Goal: Information Seeking & Learning: Check status

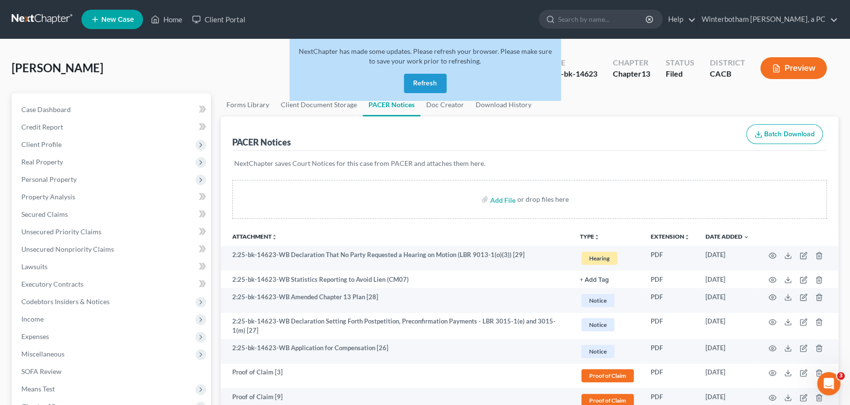
drag, startPoint x: 430, startPoint y: 81, endPoint x: 451, endPoint y: 167, distance: 88.4
click at [429, 81] on button "Refresh" at bounding box center [425, 83] width 43 height 19
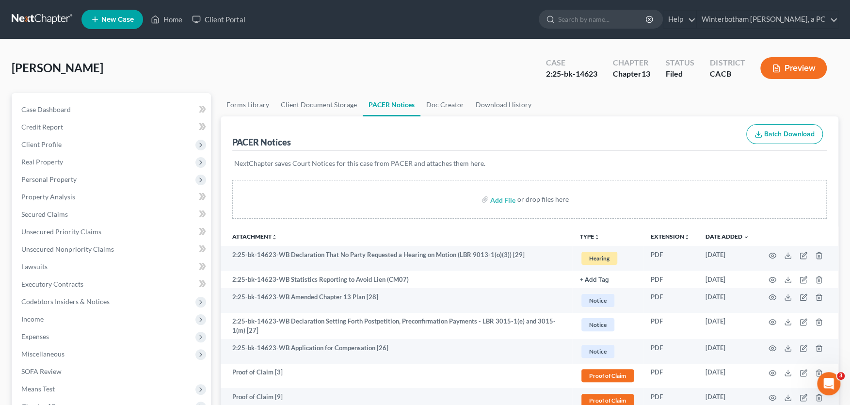
click at [615, 22] on input "search" at bounding box center [602, 19] width 89 height 18
type input "conejo"
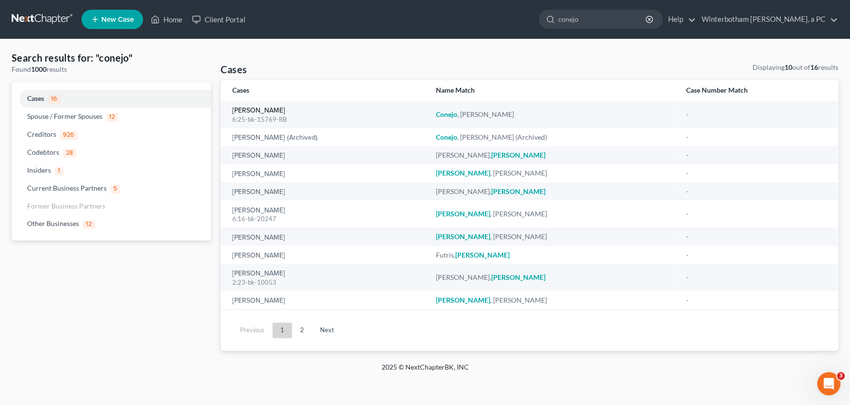
click at [261, 112] on link "[PERSON_NAME]" at bounding box center [258, 110] width 53 height 7
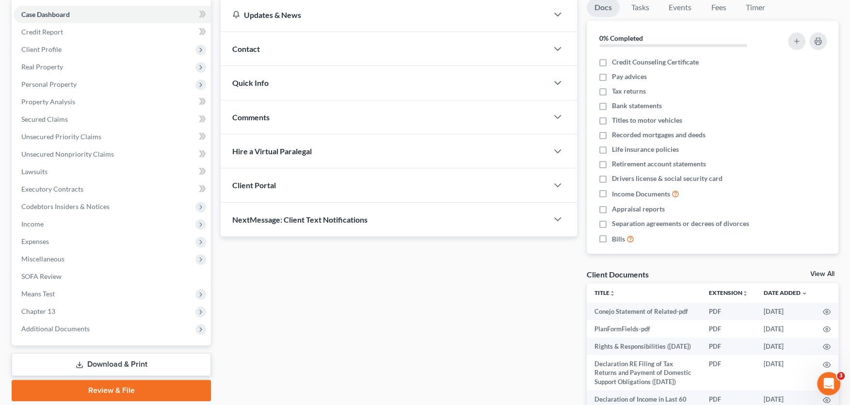
scroll to position [160, 0]
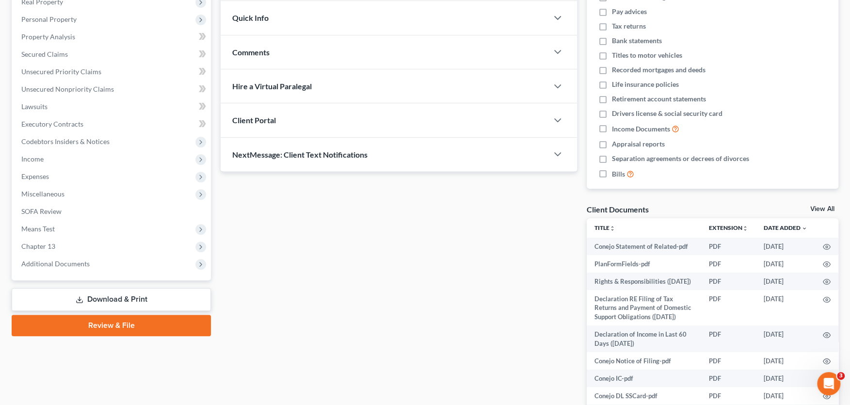
click at [58, 265] on span "Additional Documents" at bounding box center [55, 263] width 68 height 8
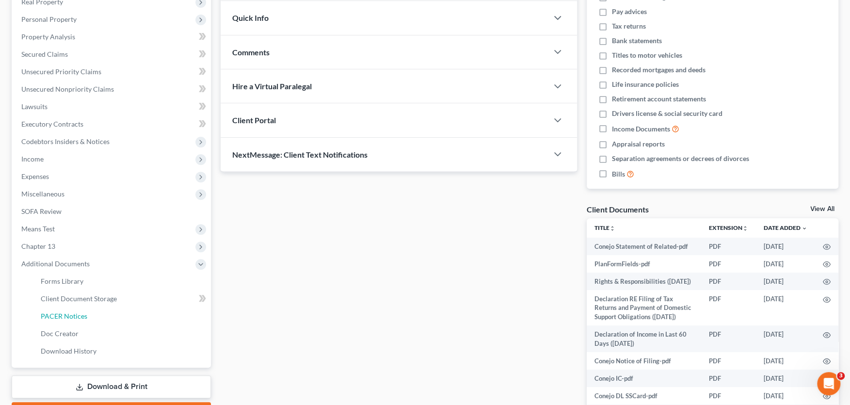
click at [62, 311] on link "PACER Notices" at bounding box center [122, 315] width 178 height 17
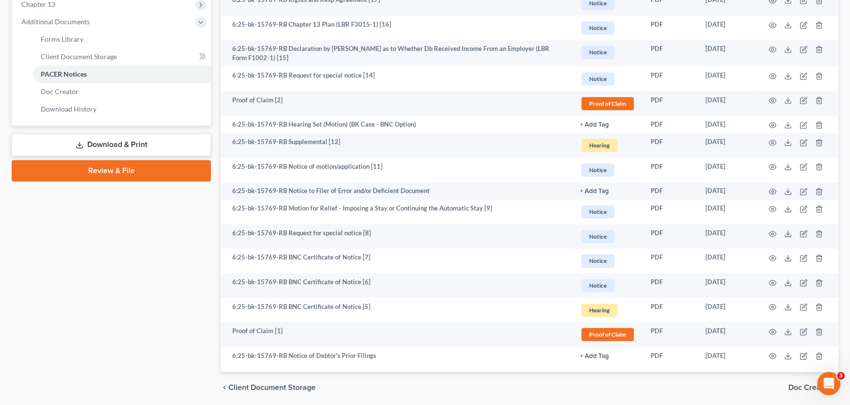
scroll to position [437, 0]
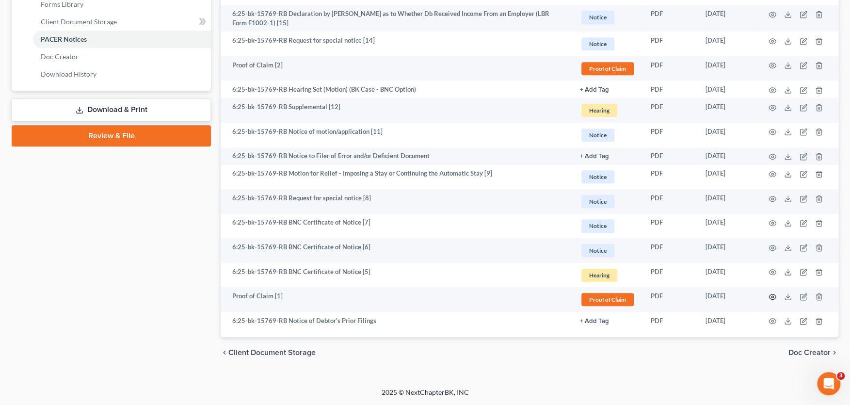
click at [774, 295] on icon "button" at bounding box center [772, 297] width 8 height 8
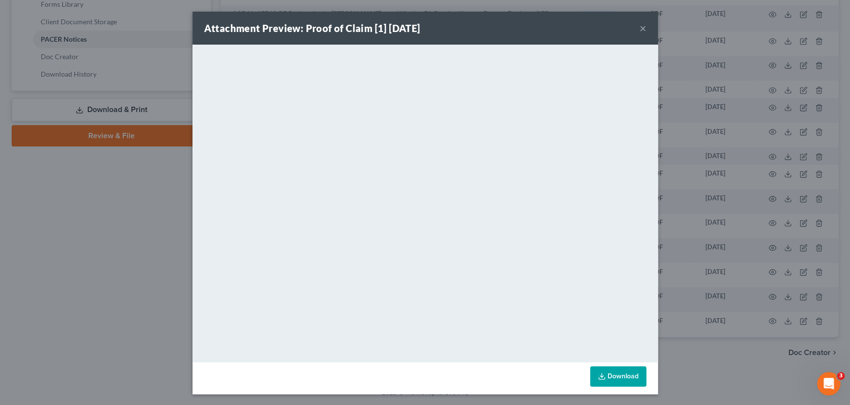
click at [645, 29] on button "×" at bounding box center [643, 28] width 7 height 12
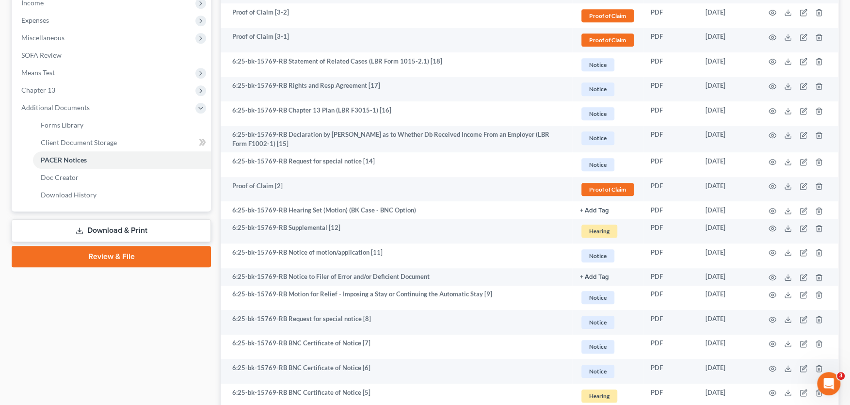
scroll to position [224, 0]
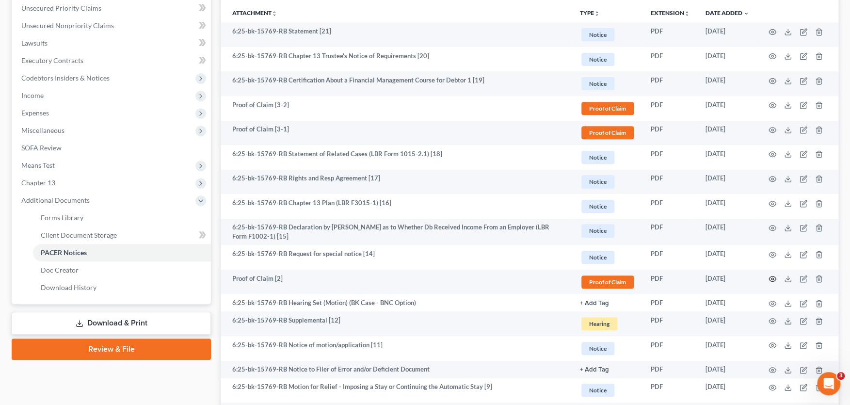
click at [773, 276] on icon "button" at bounding box center [772, 278] width 7 height 5
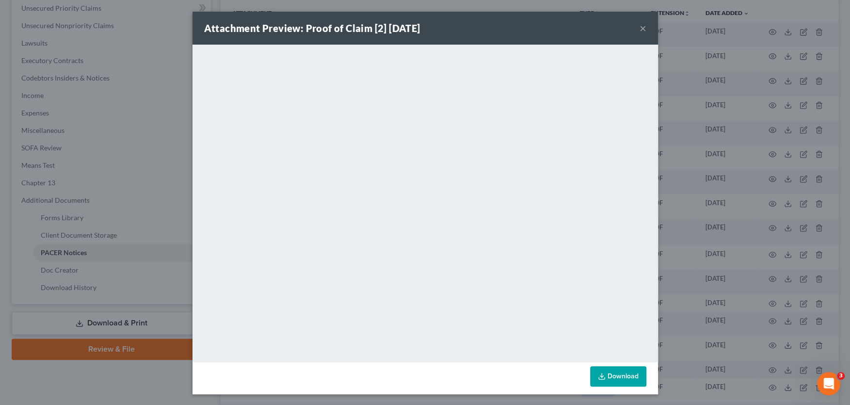
click at [643, 29] on button "×" at bounding box center [643, 28] width 7 height 12
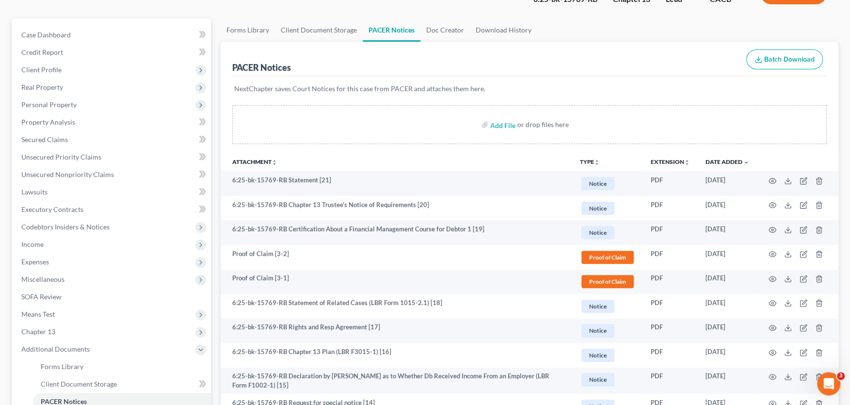
scroll to position [64, 0]
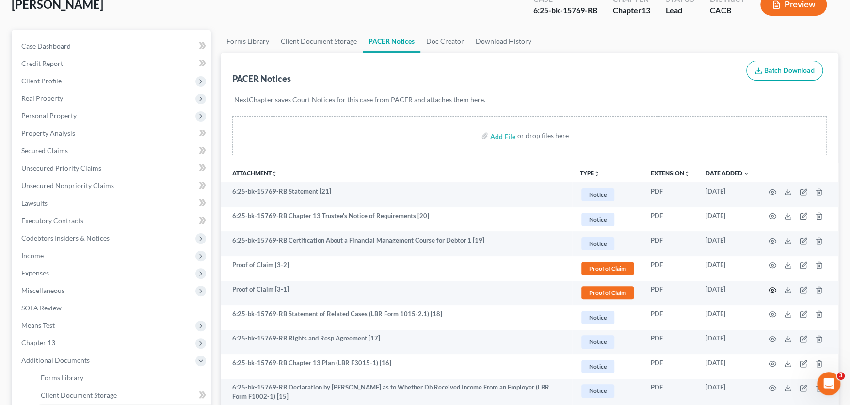
click at [771, 288] on icon "button" at bounding box center [772, 290] width 8 height 8
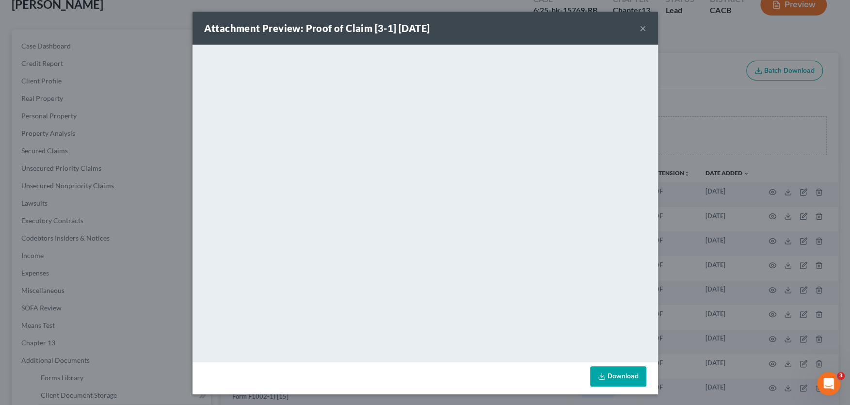
scroll to position [0, 0]
click at [641, 27] on button "×" at bounding box center [643, 28] width 7 height 12
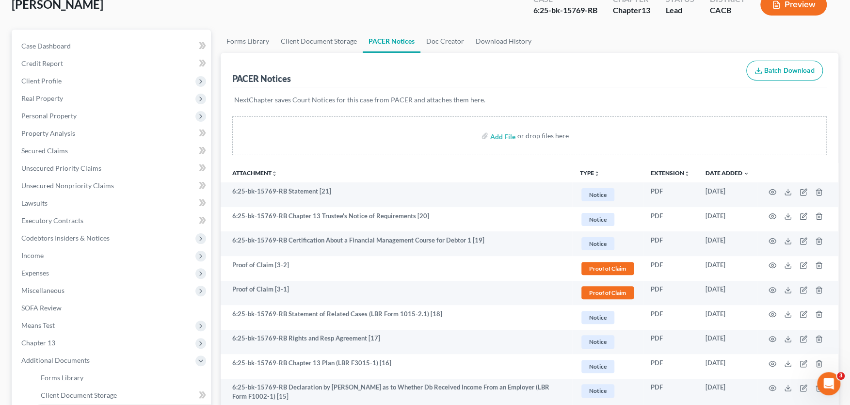
click at [768, 290] on td at bounding box center [797, 293] width 81 height 25
click at [770, 264] on icon "button" at bounding box center [772, 265] width 8 height 8
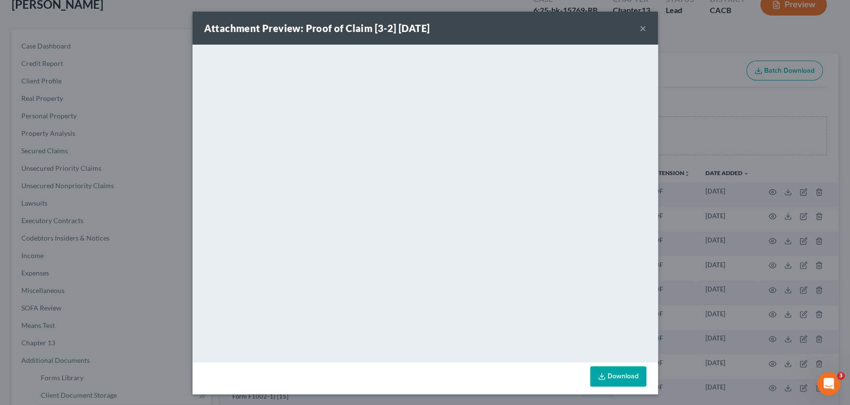
click at [641, 28] on button "×" at bounding box center [643, 28] width 7 height 12
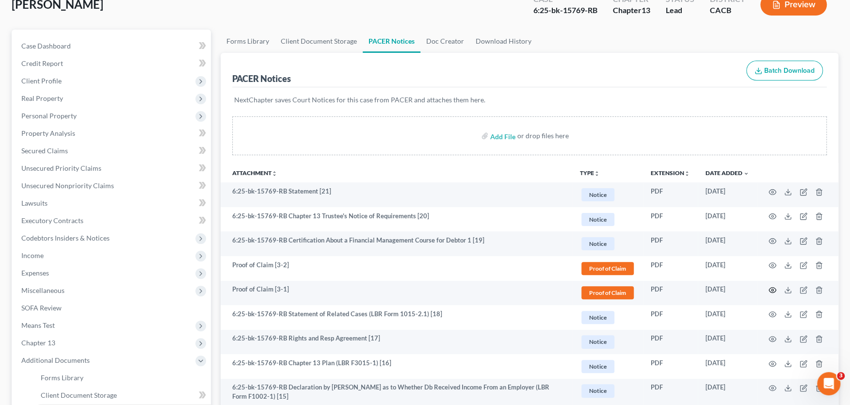
click at [770, 289] on icon "button" at bounding box center [772, 290] width 8 height 8
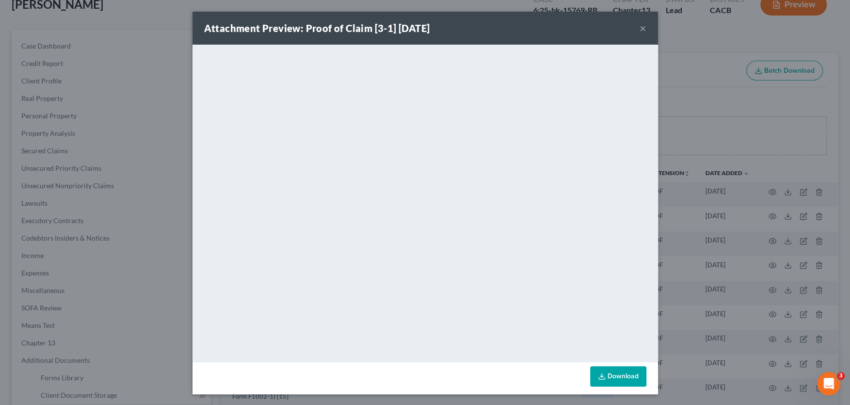
click at [642, 28] on button "×" at bounding box center [643, 28] width 7 height 12
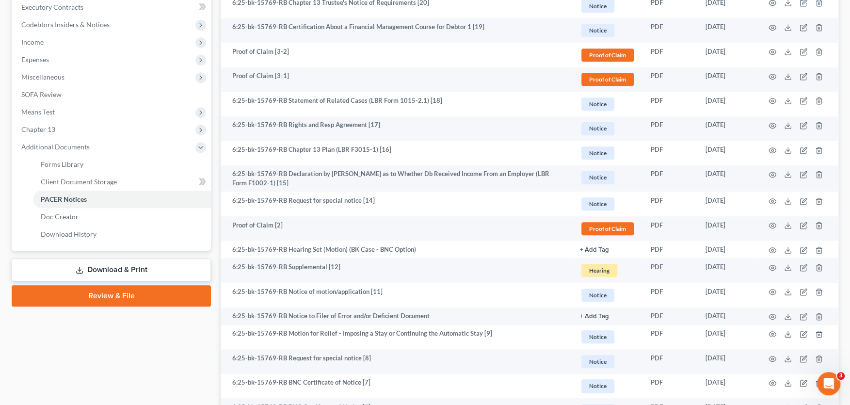
scroll to position [224, 0]
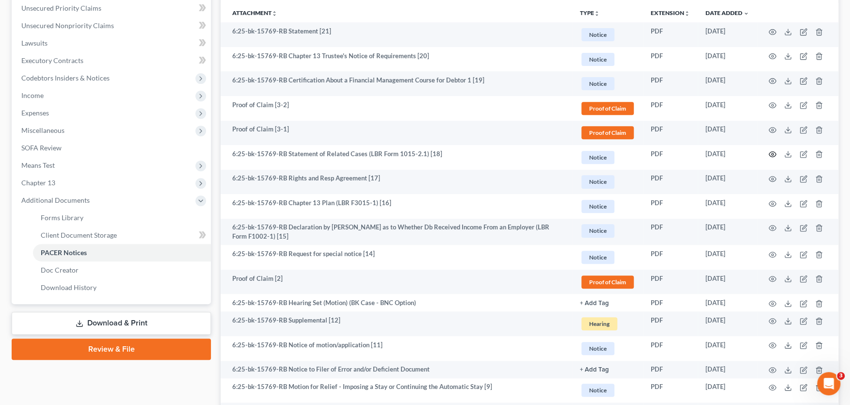
click at [773, 152] on icon "button" at bounding box center [772, 154] width 8 height 8
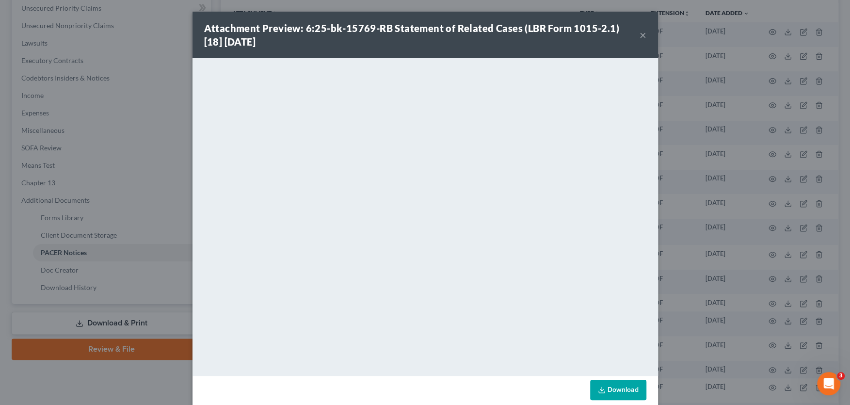
click at [643, 33] on button "×" at bounding box center [643, 35] width 7 height 12
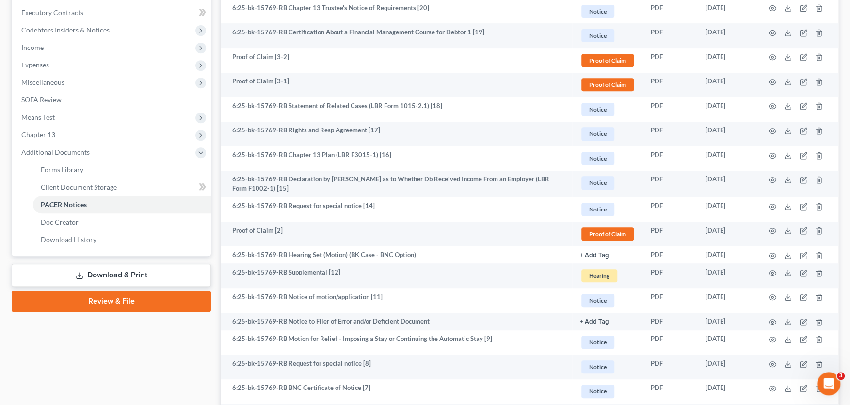
scroll to position [277, 0]
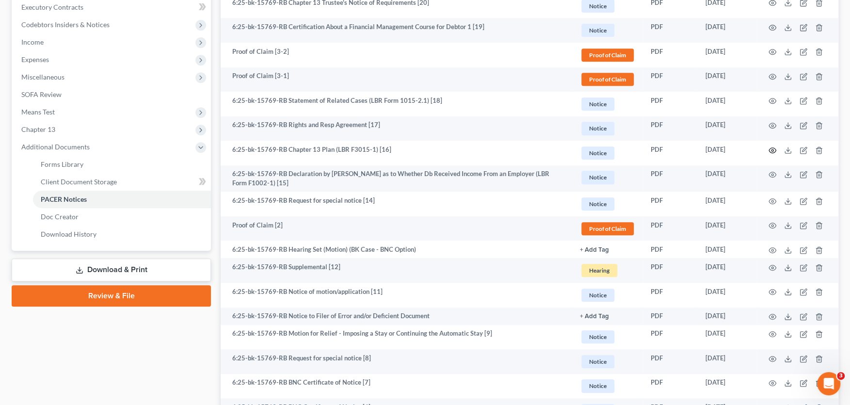
click at [772, 149] on circle "button" at bounding box center [772, 150] width 2 height 2
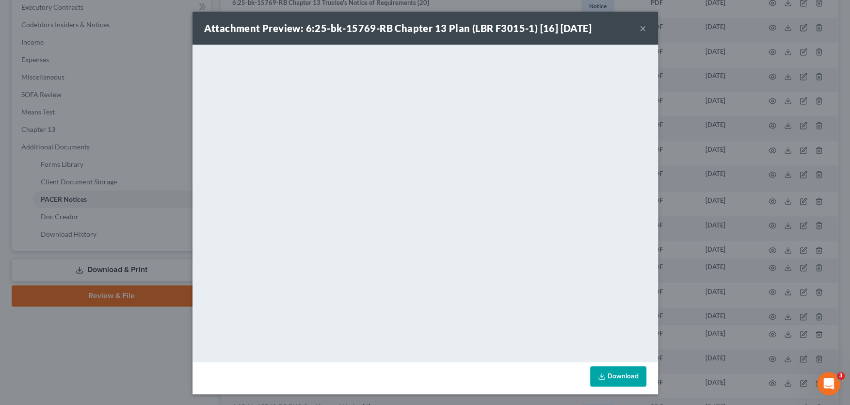
click at [643, 30] on button "×" at bounding box center [643, 28] width 7 height 12
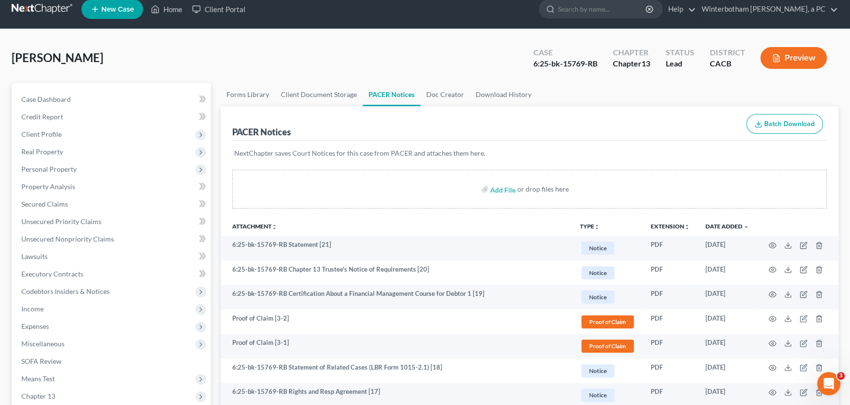
scroll to position [0, 0]
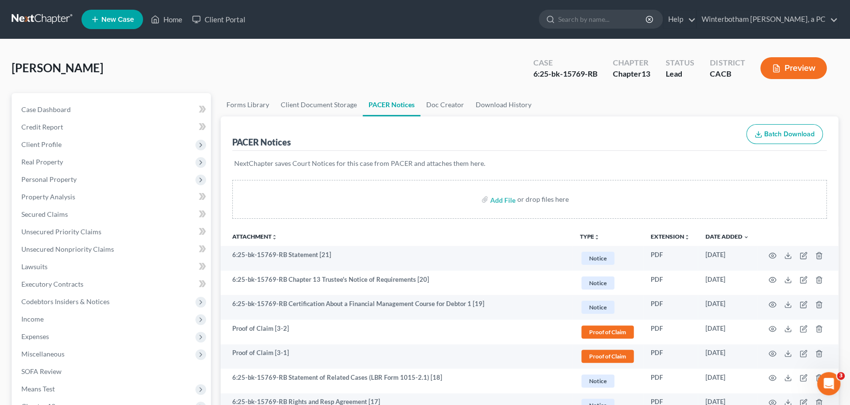
click at [600, 20] on input "search" at bounding box center [602, 19] width 89 height 18
type input "childs"
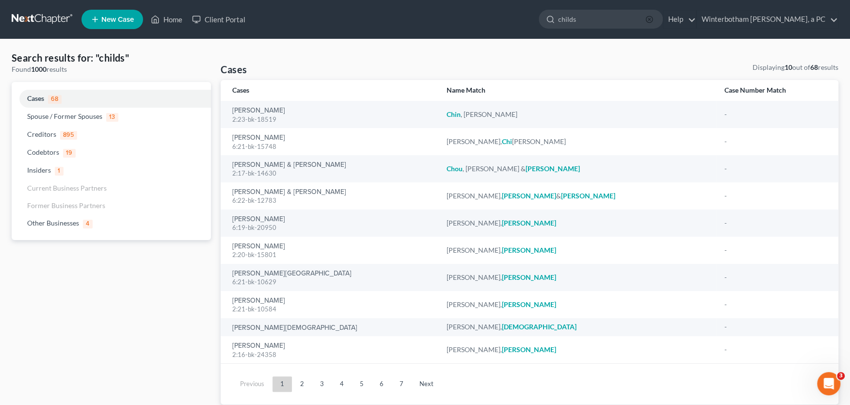
click at [653, 18] on icon "button" at bounding box center [649, 20] width 8 height 8
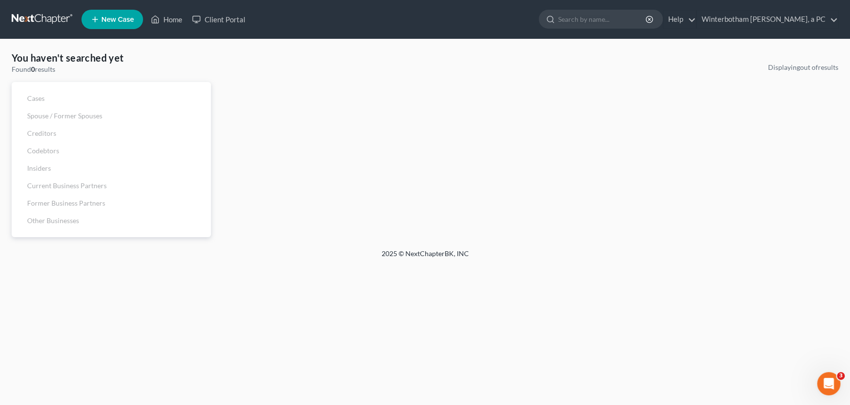
click at [621, 20] on input "search" at bounding box center [602, 19] width 89 height 18
type input "[PERSON_NAME]"
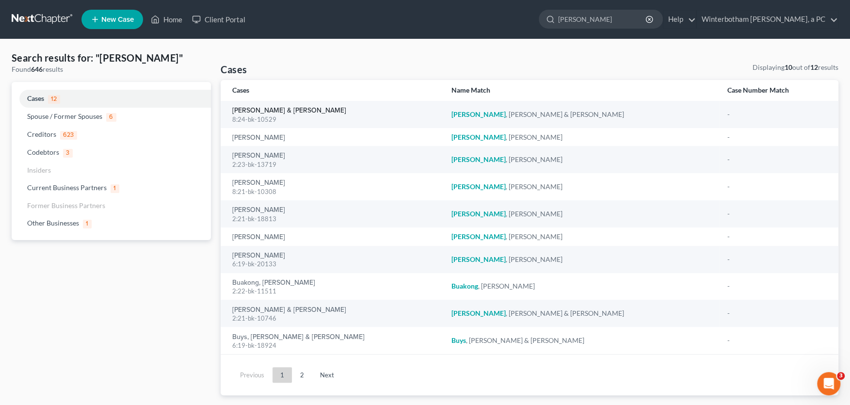
click at [263, 111] on link "[PERSON_NAME] & [PERSON_NAME]" at bounding box center [289, 110] width 114 height 7
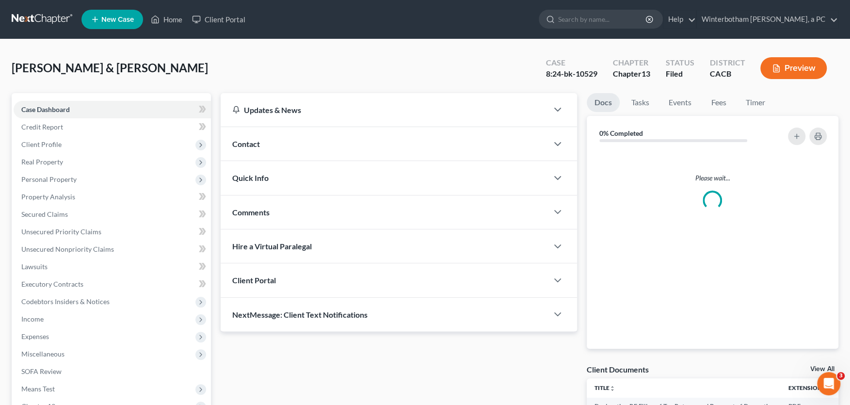
scroll to position [127, 0]
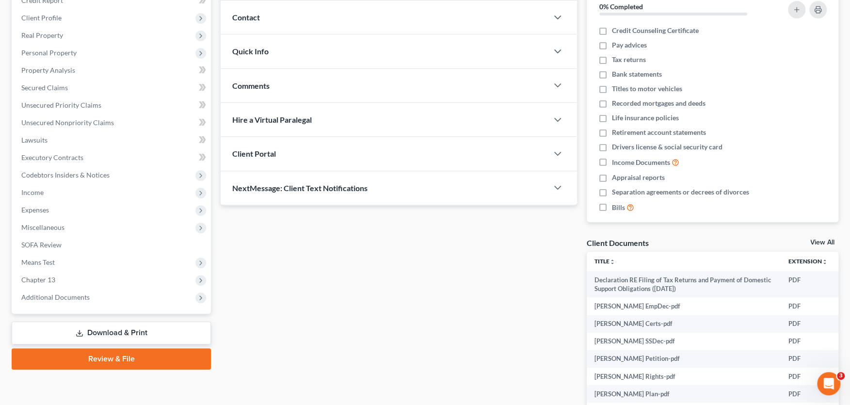
click at [76, 296] on span "Additional Documents" at bounding box center [55, 297] width 68 height 8
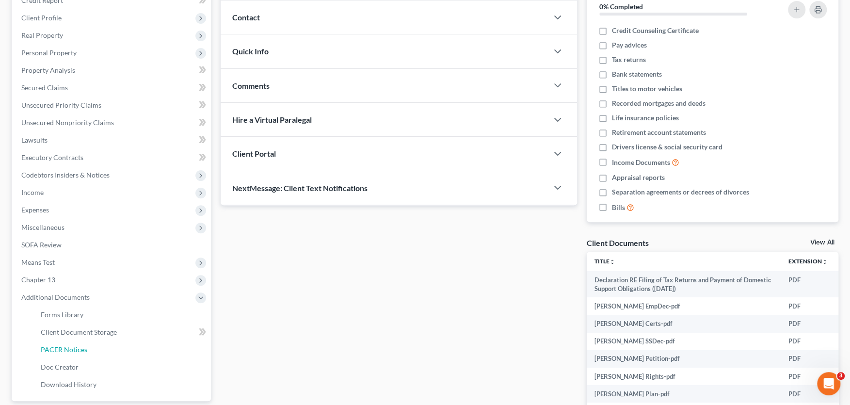
click at [64, 350] on span "PACER Notices" at bounding box center [64, 349] width 47 height 8
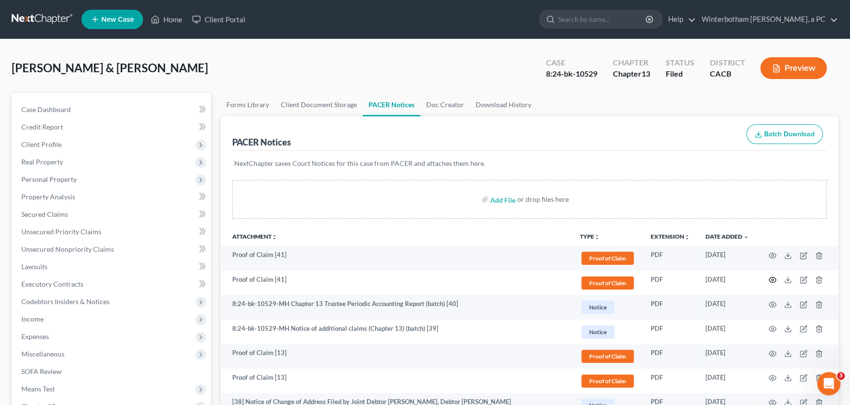
click at [773, 280] on icon "button" at bounding box center [772, 280] width 8 height 8
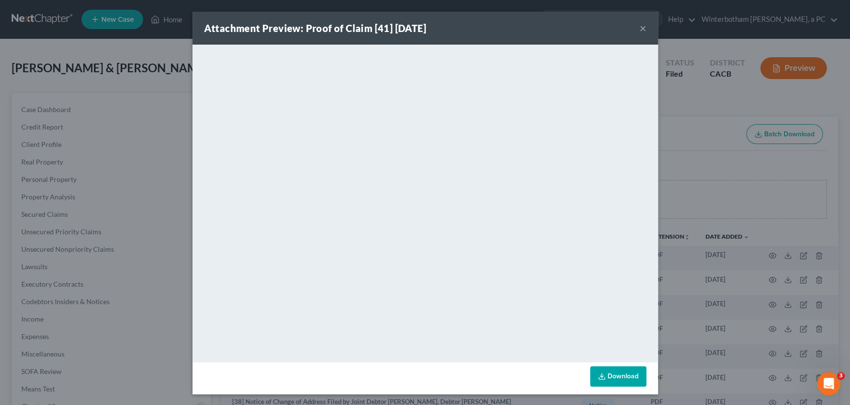
click at [643, 29] on button "×" at bounding box center [643, 28] width 7 height 12
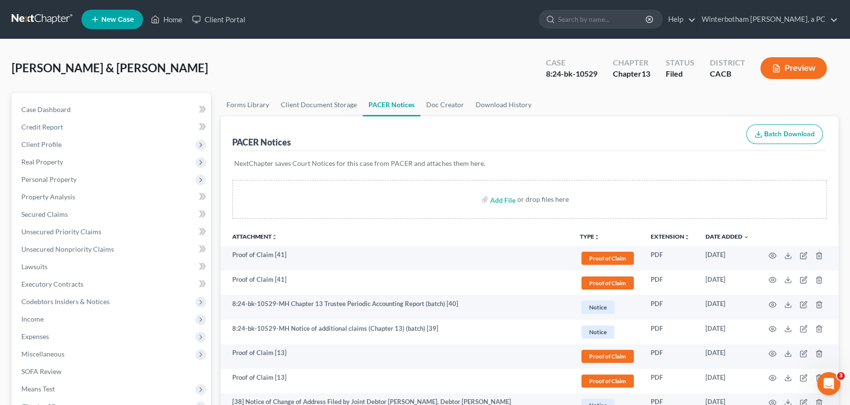
click at [589, 12] on input "search" at bounding box center [602, 19] width 89 height 18
type input "[PERSON_NAME]"
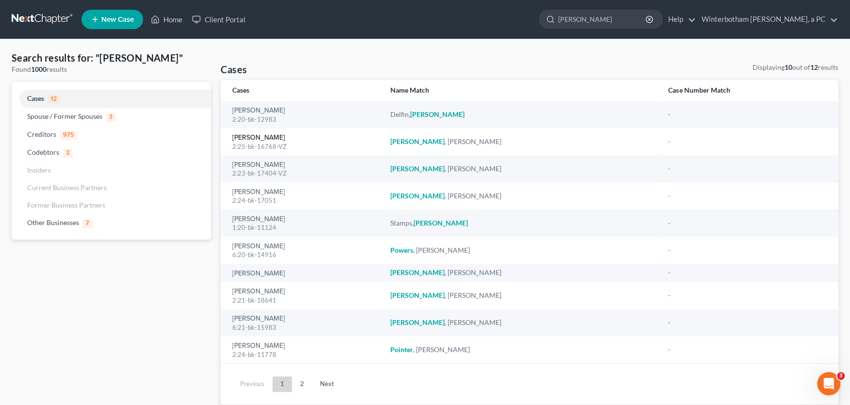
click at [263, 136] on link "[PERSON_NAME]" at bounding box center [258, 137] width 53 height 7
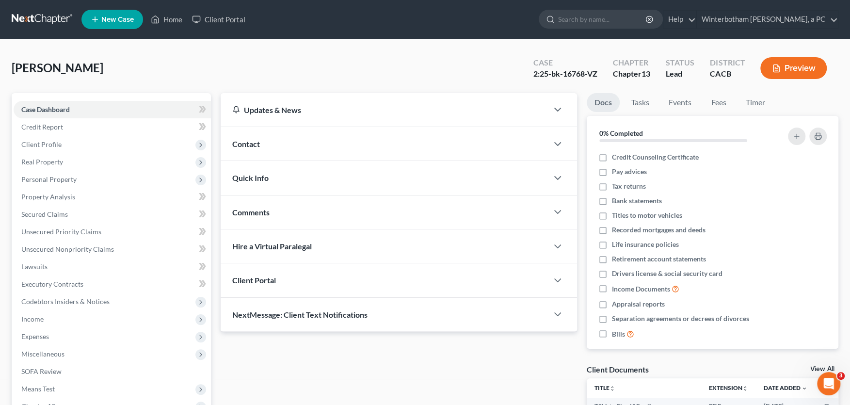
scroll to position [219, 0]
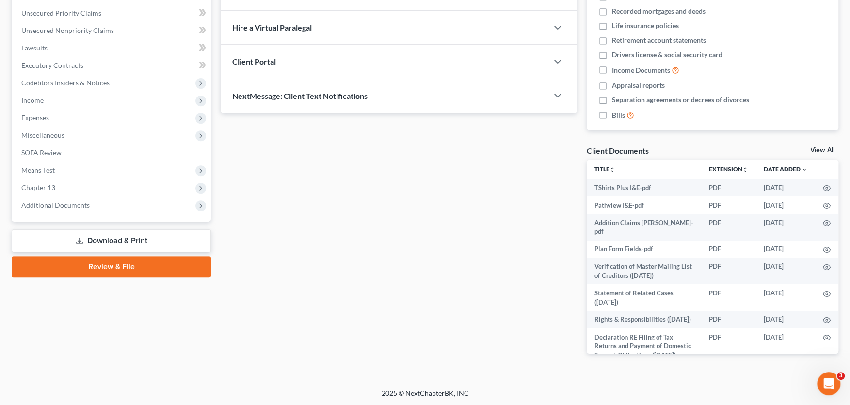
click at [62, 205] on span "Additional Documents" at bounding box center [55, 205] width 68 height 8
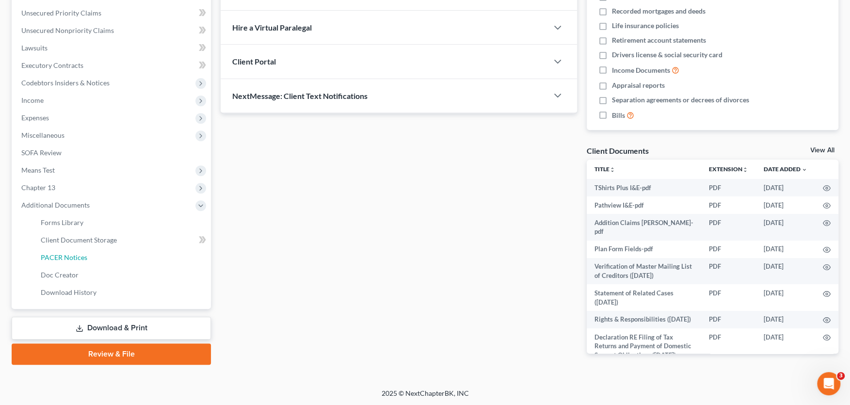
click at [78, 259] on span "PACER Notices" at bounding box center [64, 257] width 47 height 8
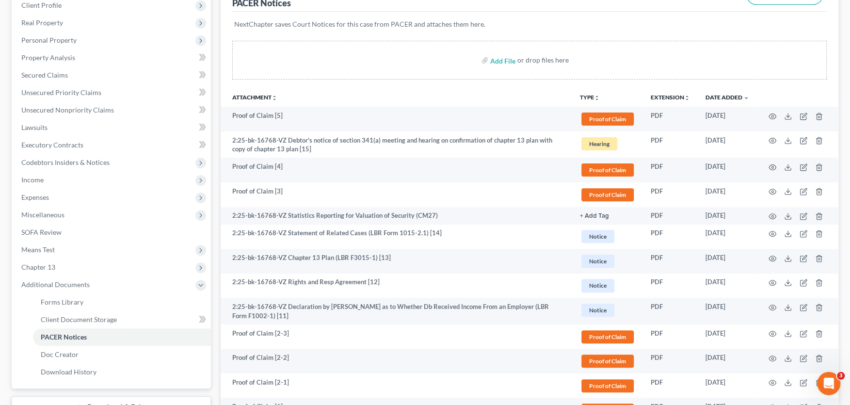
scroll to position [53, 0]
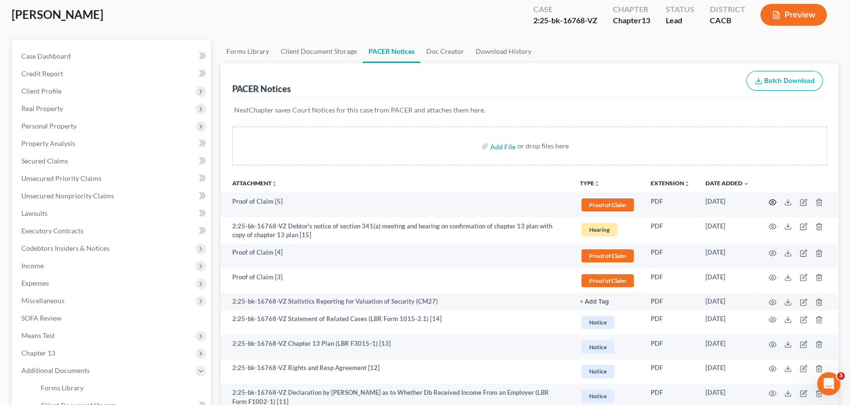
click at [772, 200] on icon "button" at bounding box center [772, 202] width 8 height 8
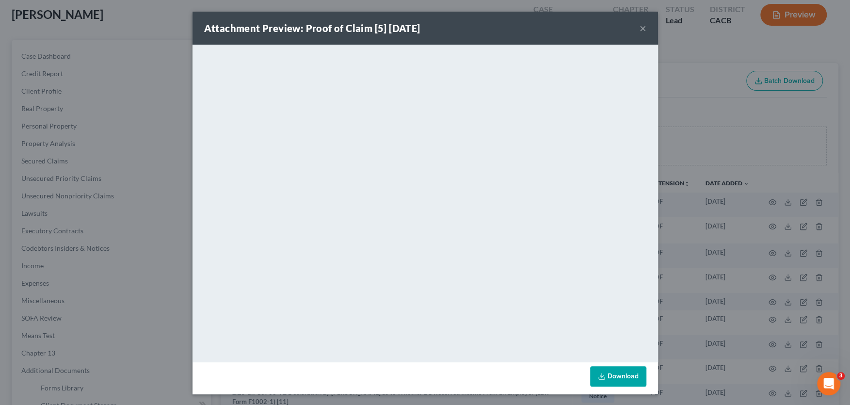
click at [644, 26] on button "×" at bounding box center [643, 28] width 7 height 12
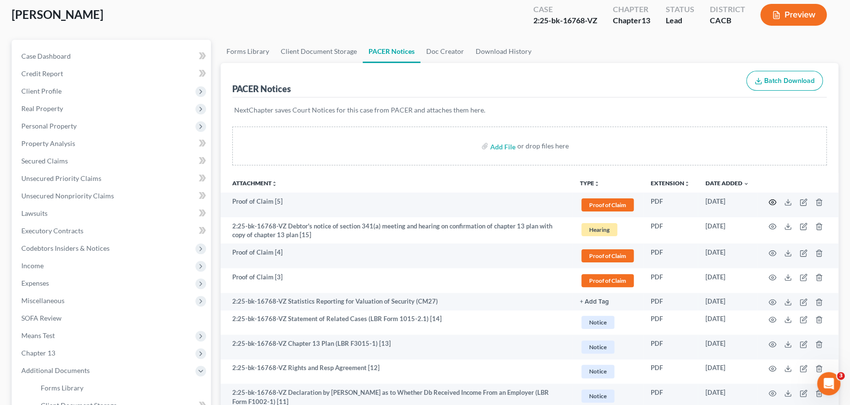
click at [771, 199] on icon "button" at bounding box center [772, 202] width 8 height 8
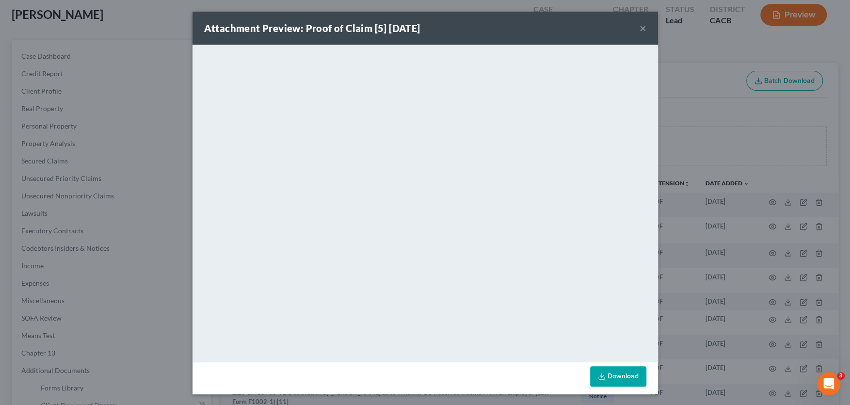
click at [643, 25] on button "×" at bounding box center [643, 28] width 7 height 12
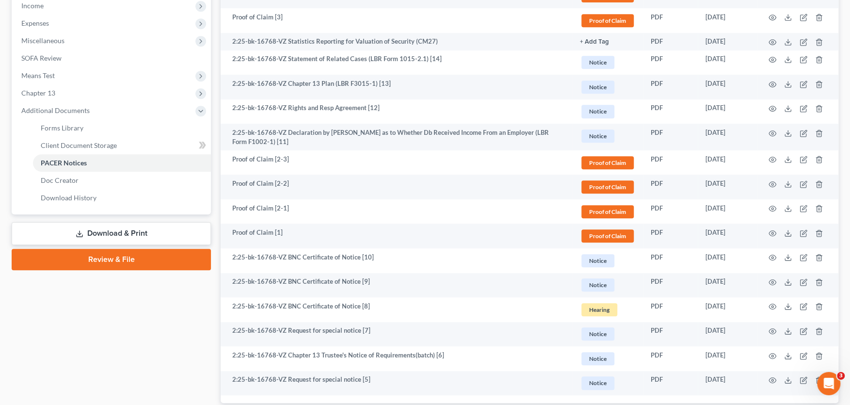
scroll to position [272, 0]
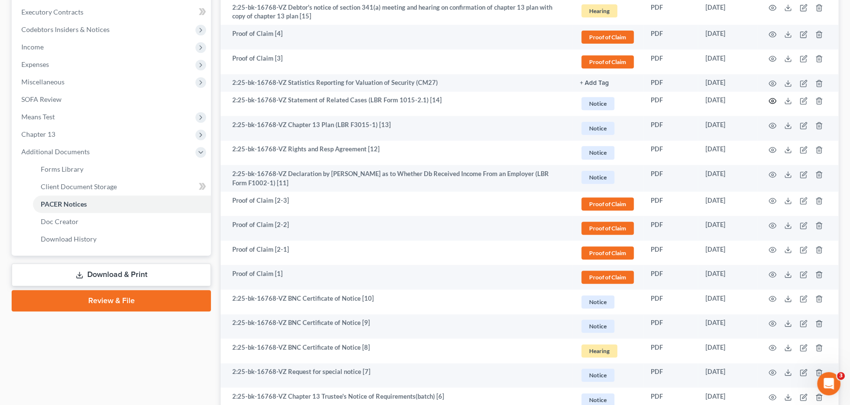
click at [772, 98] on icon "button" at bounding box center [772, 101] width 8 height 8
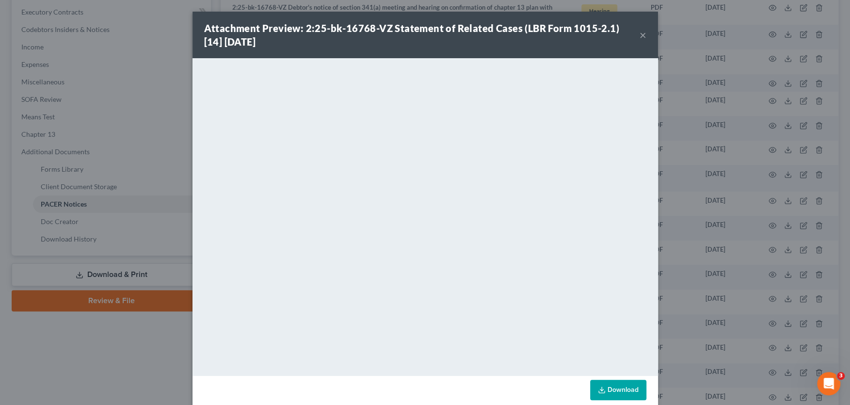
click at [642, 35] on button "×" at bounding box center [643, 35] width 7 height 12
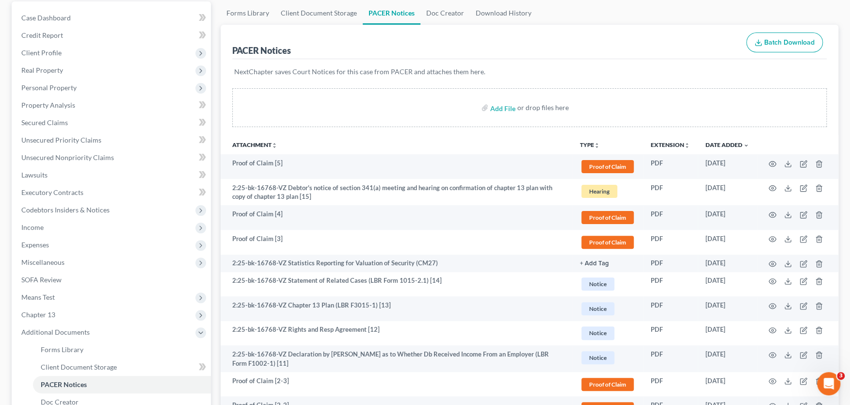
scroll to position [107, 0]
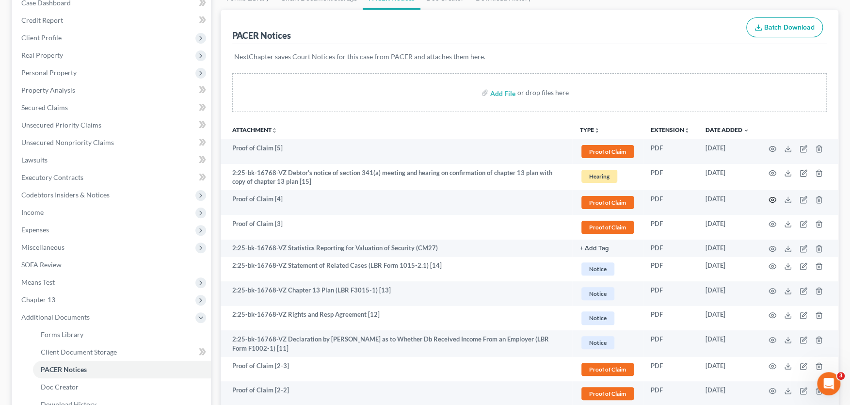
click at [772, 196] on icon "button" at bounding box center [772, 200] width 8 height 8
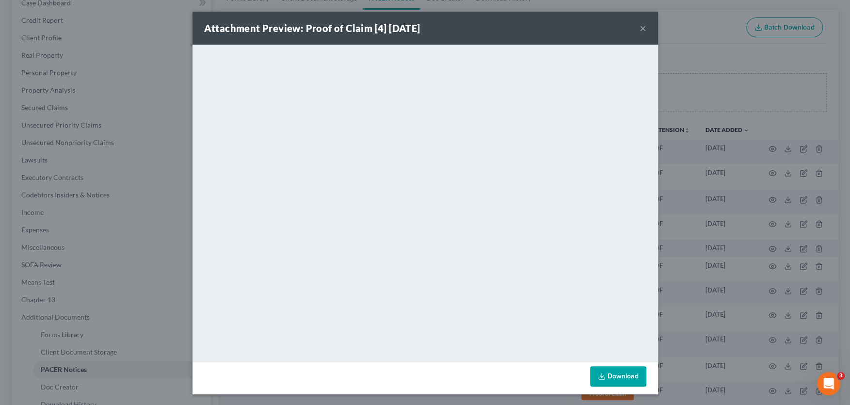
click at [642, 30] on button "×" at bounding box center [643, 28] width 7 height 12
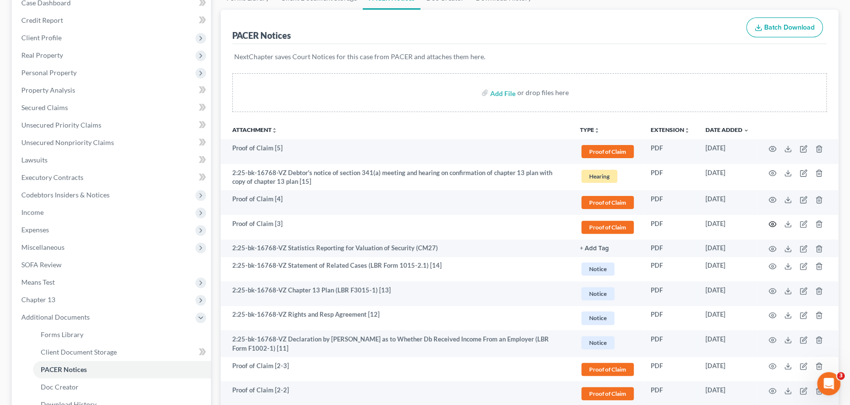
click at [773, 222] on icon "button" at bounding box center [772, 224] width 8 height 8
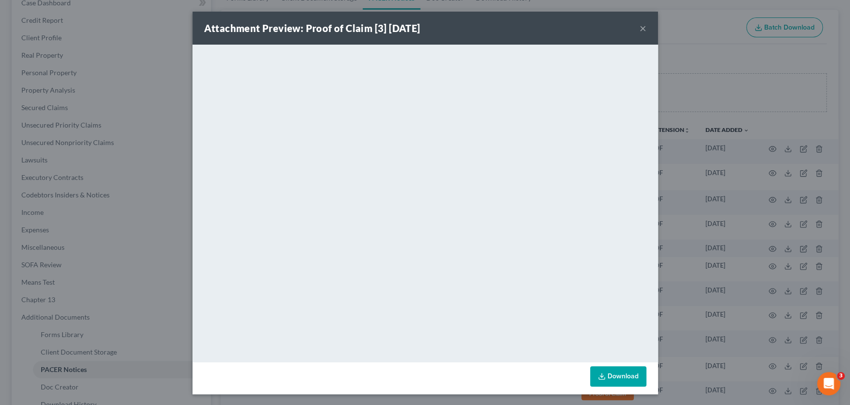
click at [644, 24] on button "×" at bounding box center [643, 28] width 7 height 12
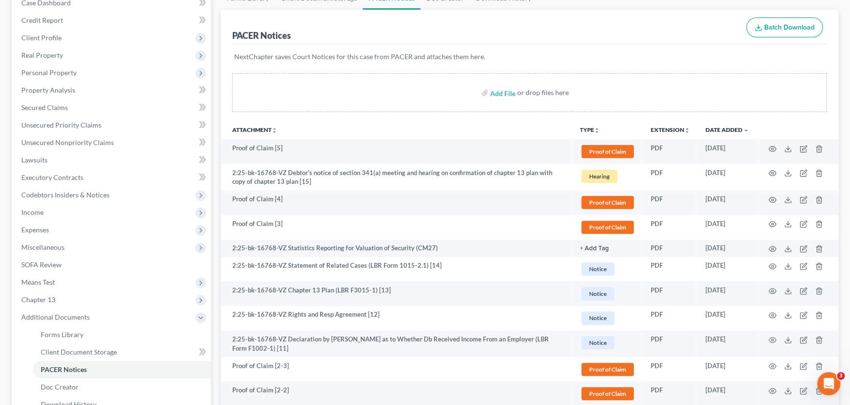
scroll to position [0, 0]
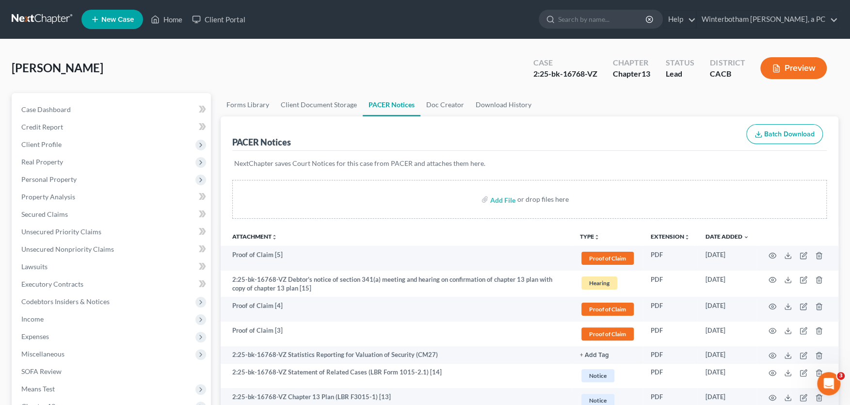
click at [582, 22] on input "search" at bounding box center [602, 19] width 89 height 18
type input "[PERSON_NAME]"
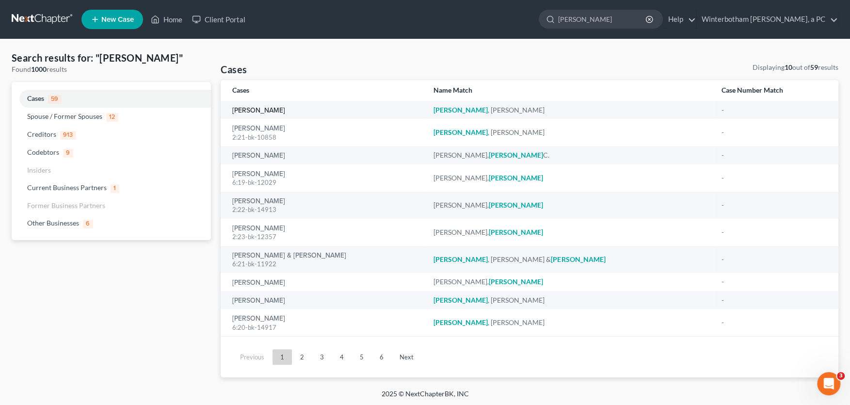
click at [249, 110] on link "[PERSON_NAME]" at bounding box center [258, 110] width 53 height 7
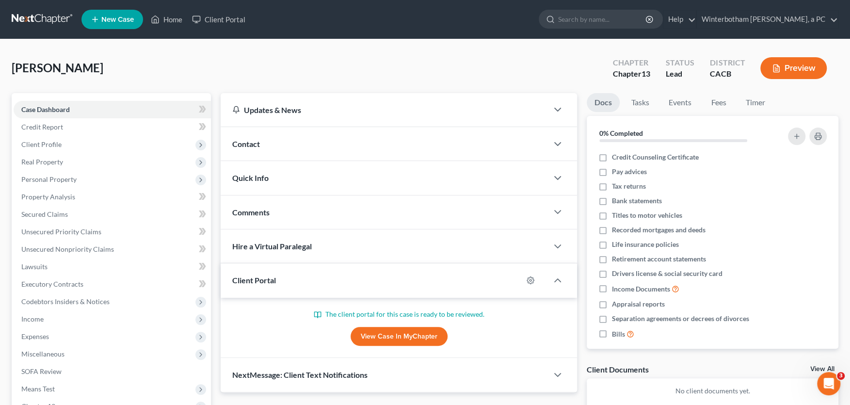
scroll to position [127, 0]
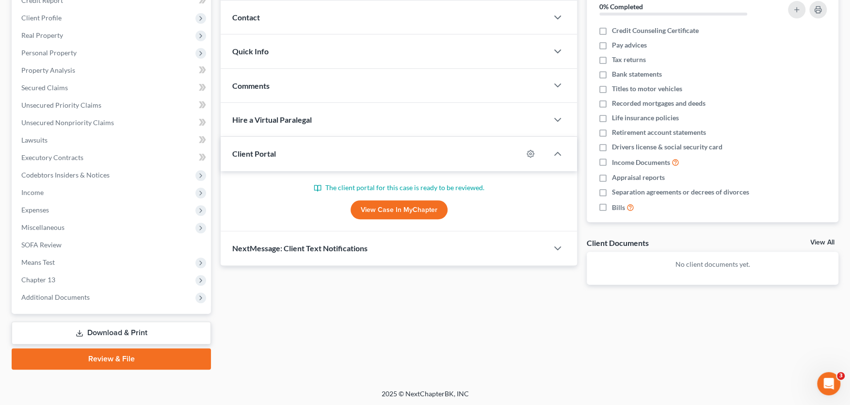
click at [58, 295] on span "Additional Documents" at bounding box center [55, 297] width 68 height 8
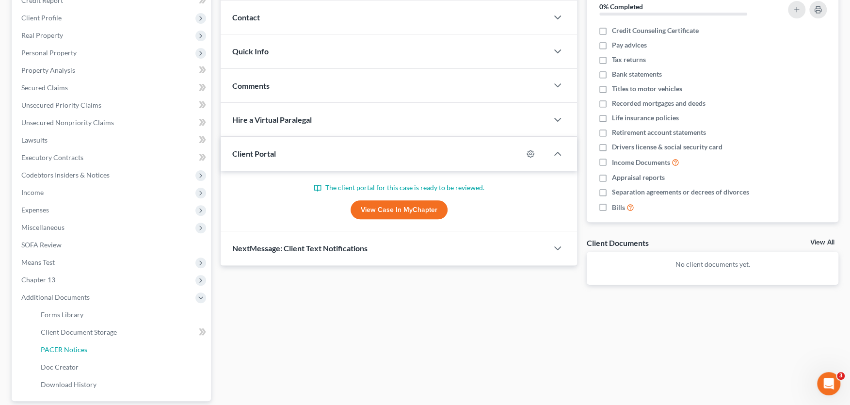
click at [62, 350] on span "PACER Notices" at bounding box center [64, 349] width 47 height 8
